Goal: Find specific page/section: Find specific page/section

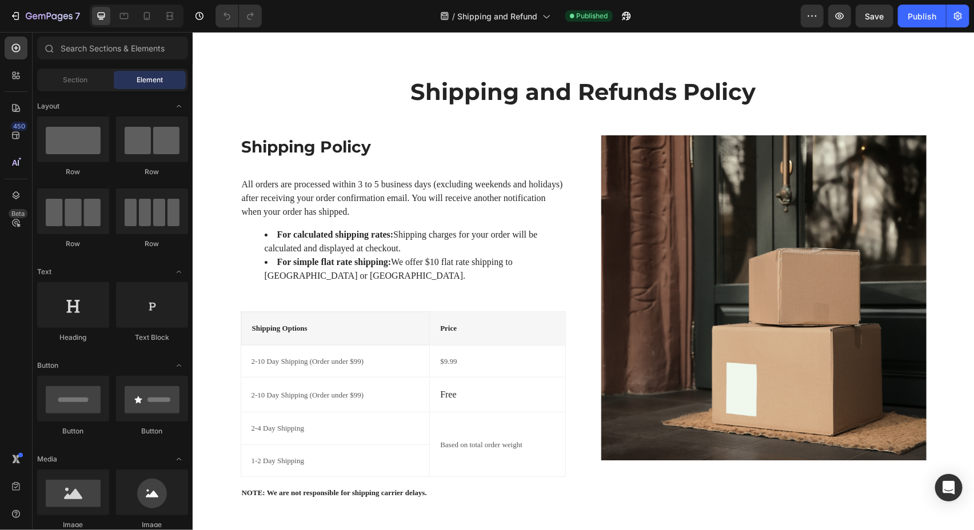
scroll to position [26, 0]
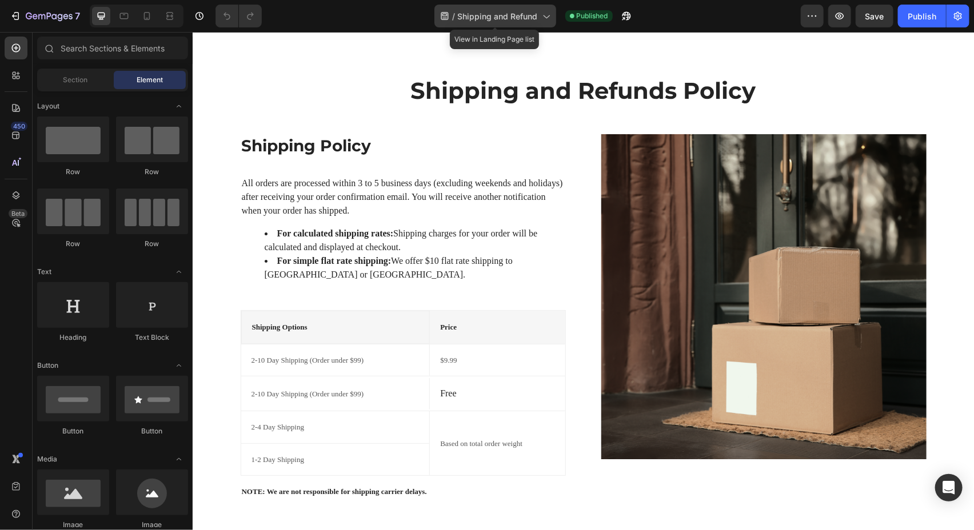
click at [476, 16] on span "Shipping and Refund" at bounding box center [498, 16] width 80 height 12
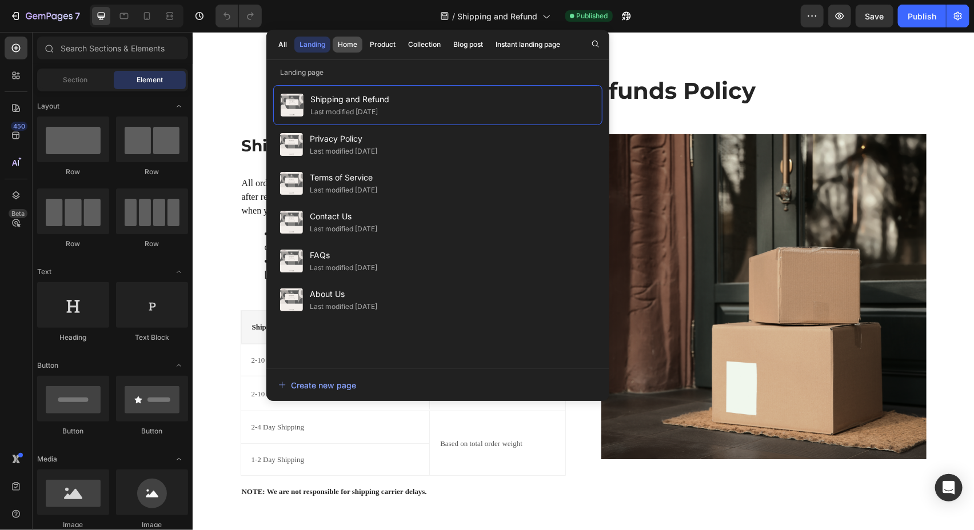
click at [347, 38] on button "Home" at bounding box center [348, 45] width 30 height 16
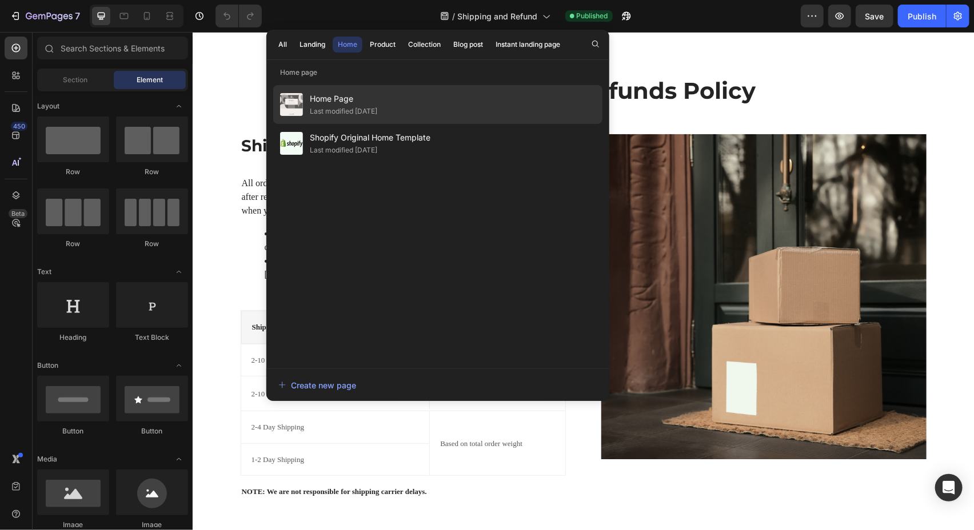
click at [374, 108] on div "Last modified [DATE]" at bounding box center [343, 111] width 67 height 11
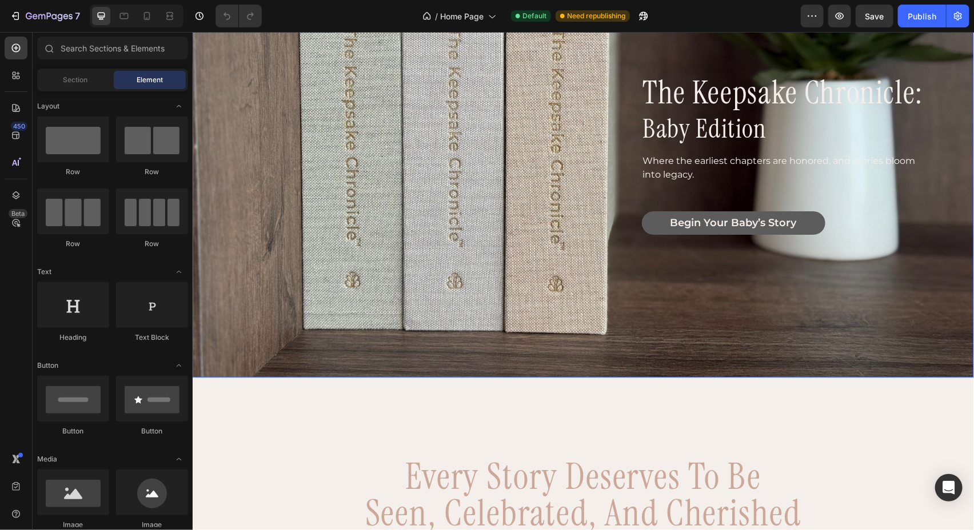
scroll to position [129, 0]
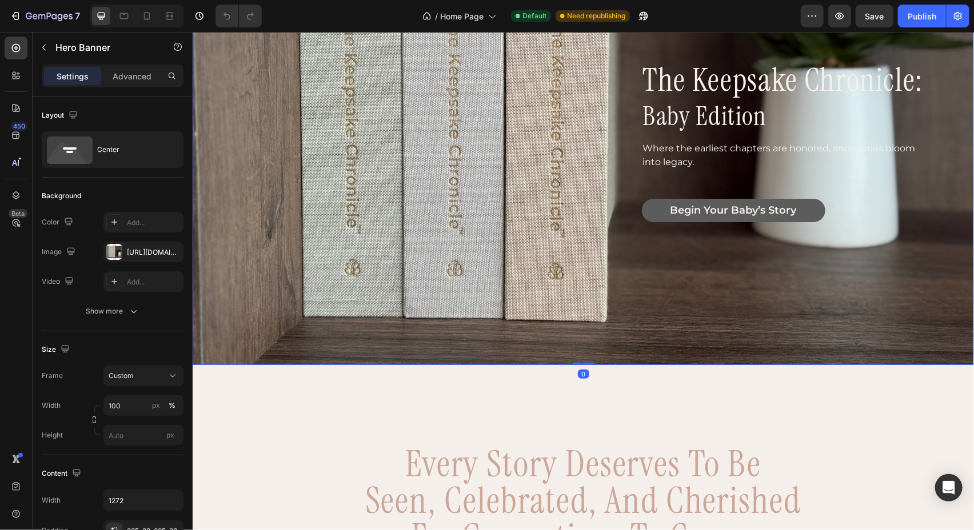
click at [456, 310] on div "the keepsake chronicle: Heading baby edition Heading Where the earliest chapter…" at bounding box center [582, 145] width 727 height 439
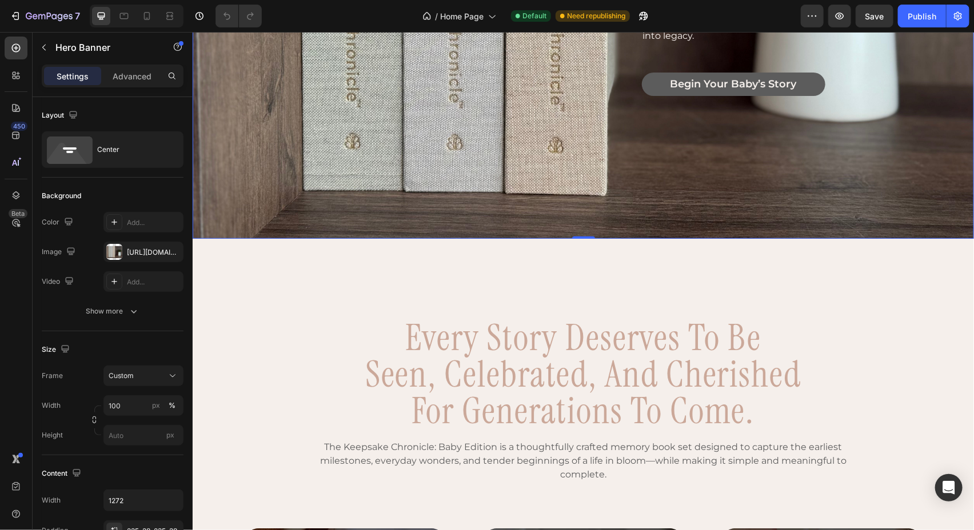
scroll to position [255, 0]
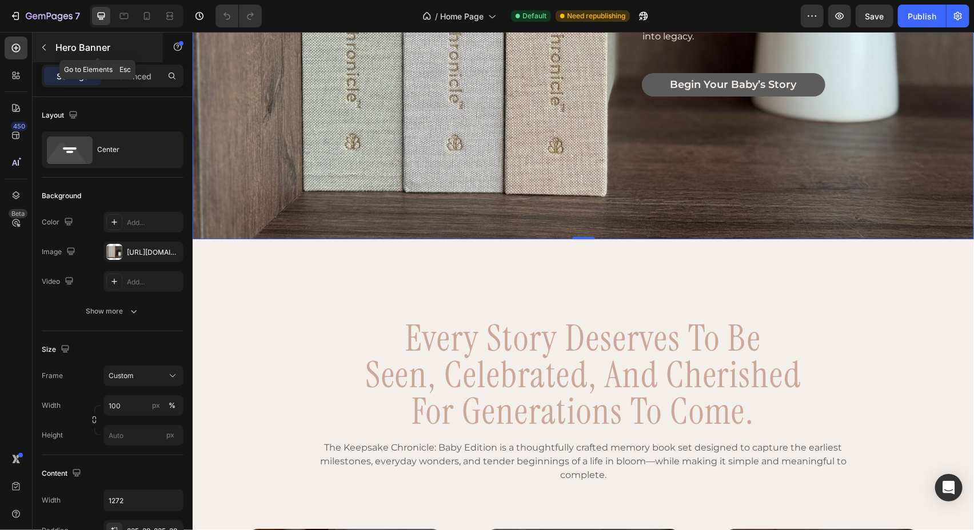
click at [41, 43] on icon "button" at bounding box center [43, 47] width 9 height 9
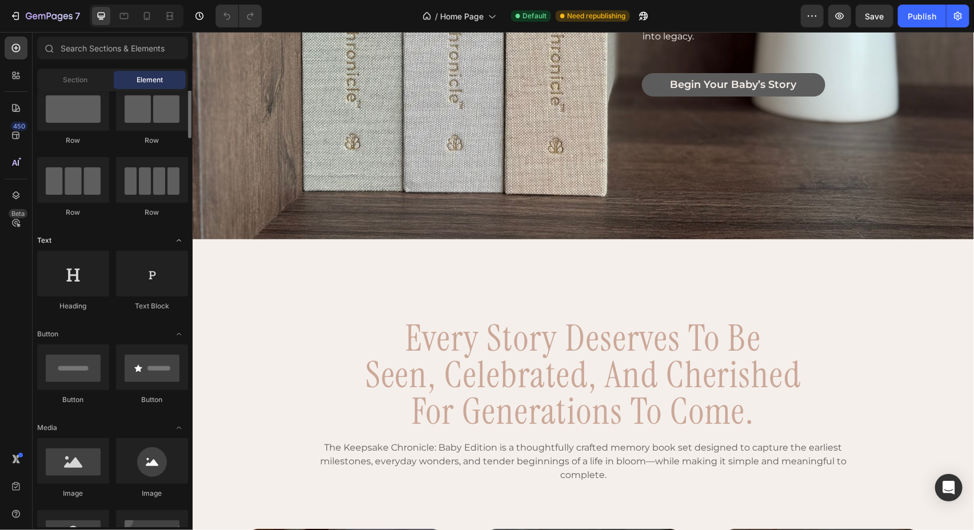
scroll to position [15, 0]
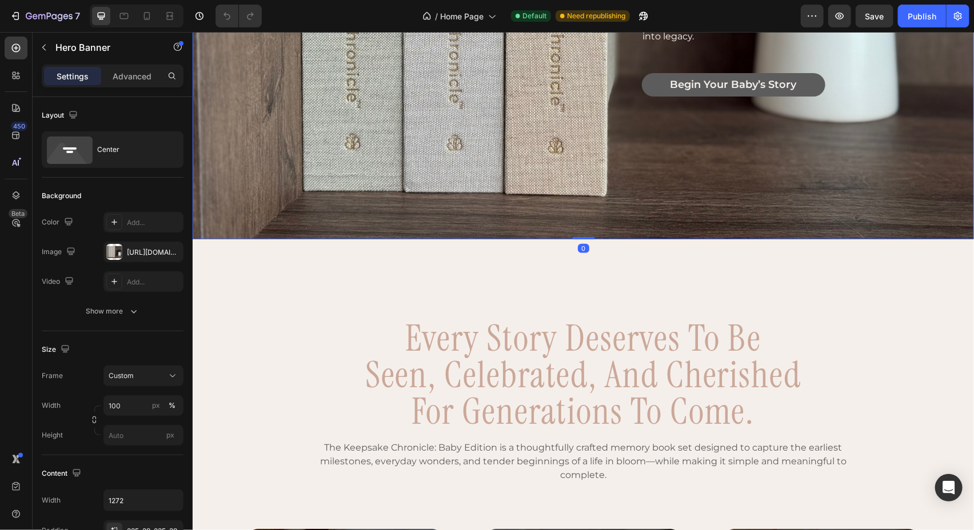
click at [532, 181] on div "the keepsake chronicle: Heading baby edition Heading Where the earliest chapter…" at bounding box center [582, 19] width 727 height 439
click at [589, 208] on div "the keepsake chronicle: Heading baby edition Heading Where the earliest chapter…" at bounding box center [582, 19] width 727 height 439
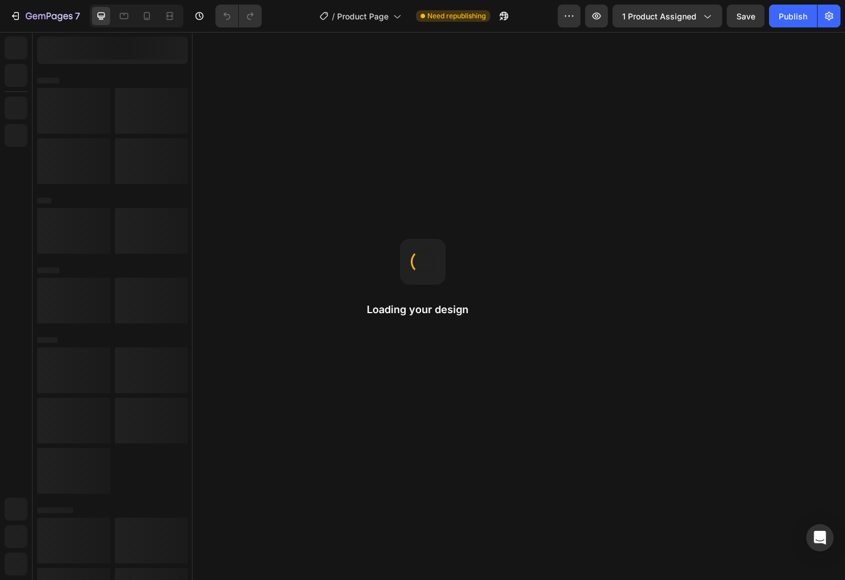
radio input "false"
